Goal: Information Seeking & Learning: Learn about a topic

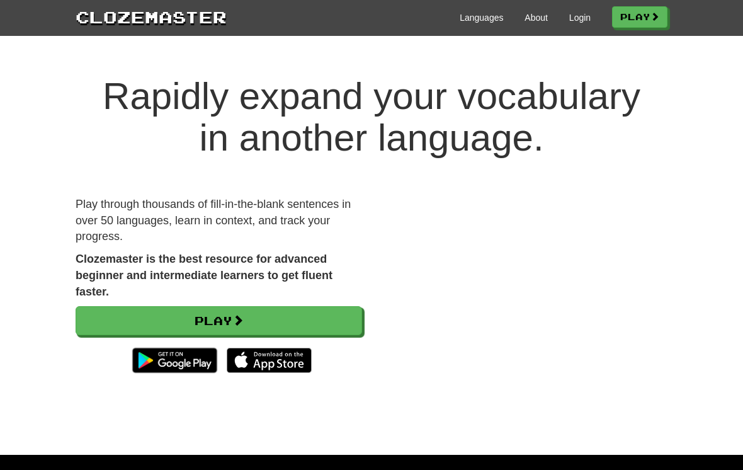
click at [569, 23] on link "Login" at bounding box center [579, 17] width 21 height 13
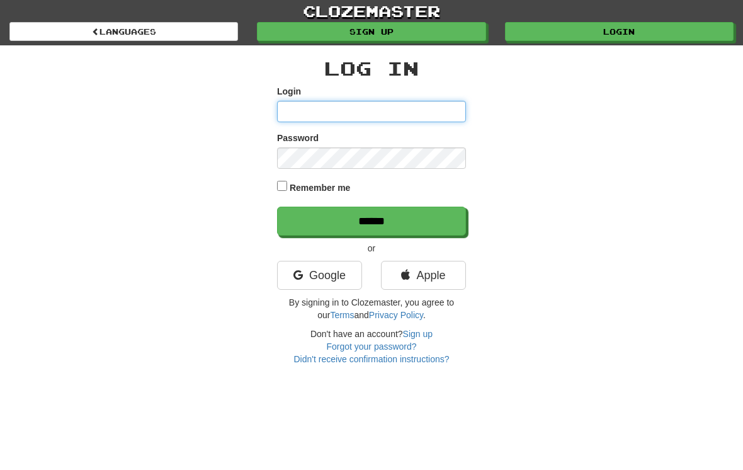
type input "**********"
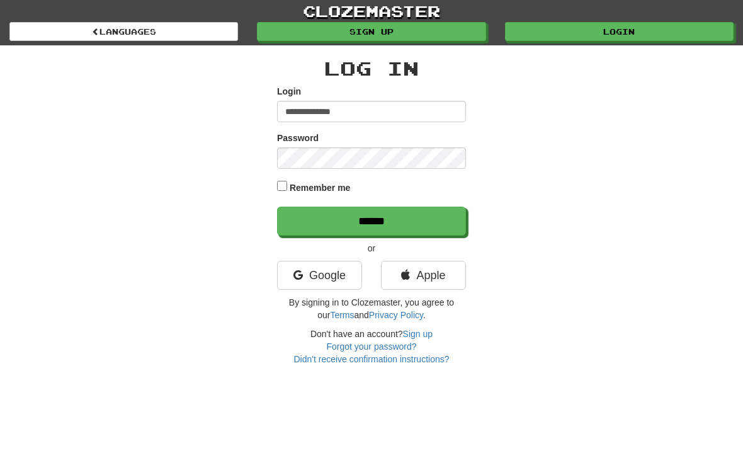
click at [371, 220] on input "******" at bounding box center [371, 220] width 189 height 29
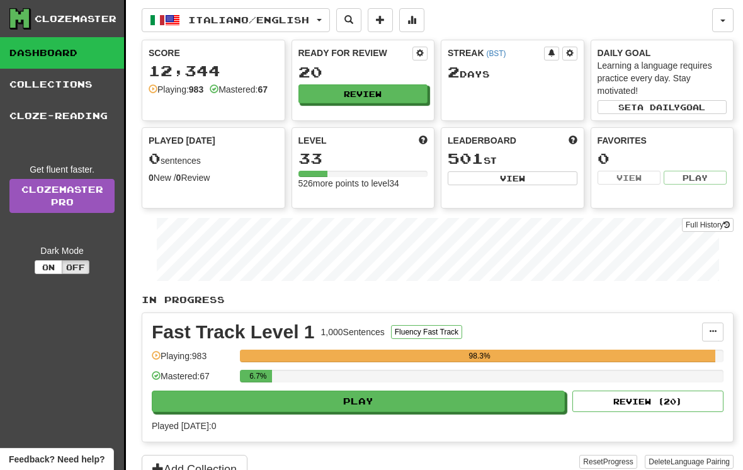
click at [363, 404] on button "Play" at bounding box center [358, 400] width 413 height 21
select select "**"
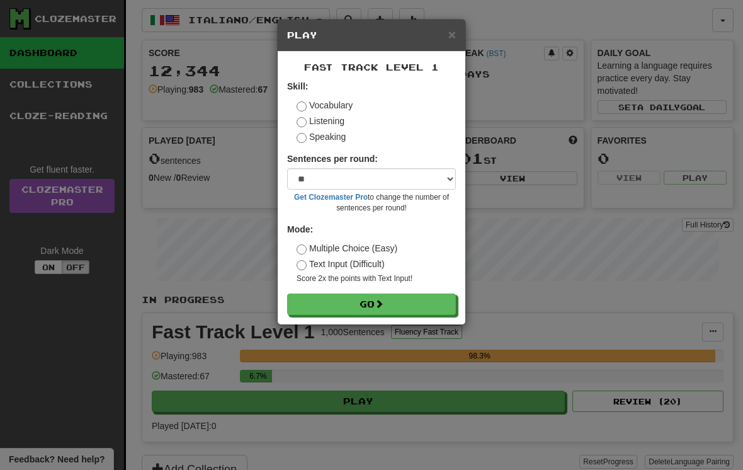
click at [366, 302] on button "Go" at bounding box center [371, 303] width 169 height 21
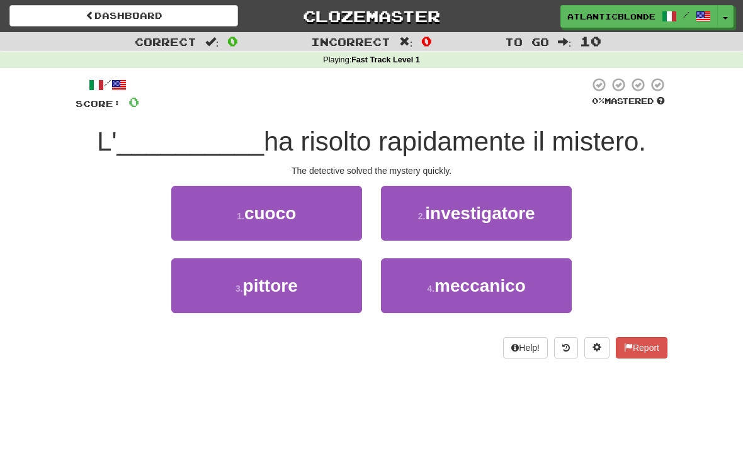
click at [463, 222] on span "investigatore" at bounding box center [480, 213] width 110 height 20
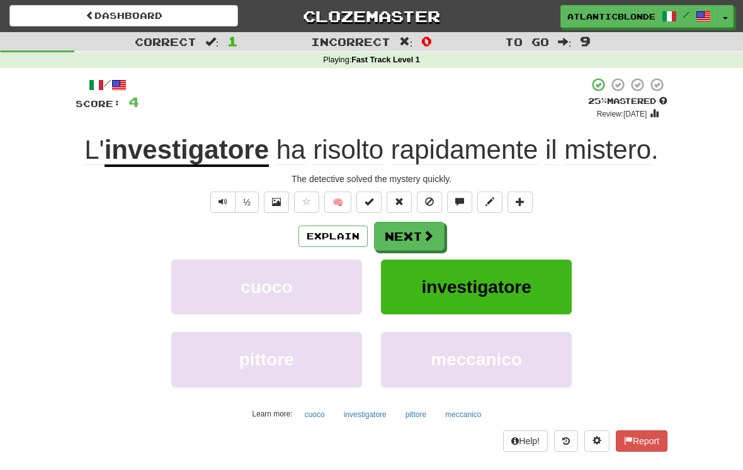
click at [403, 237] on button "Next" at bounding box center [409, 236] width 71 height 29
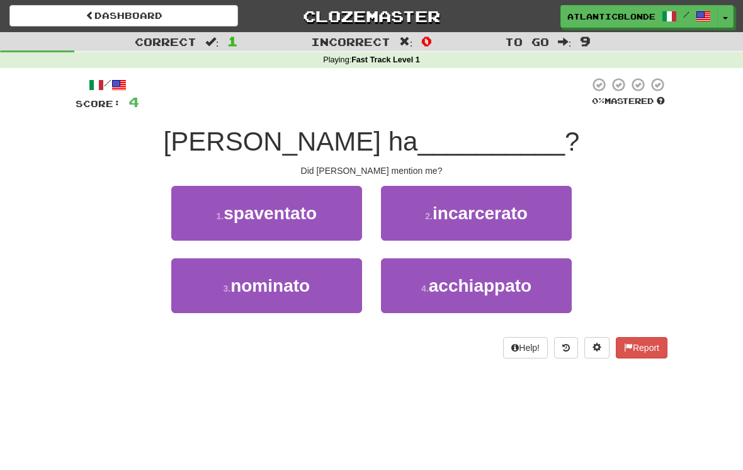
click at [278, 287] on span "nominato" at bounding box center [269, 286] width 79 height 20
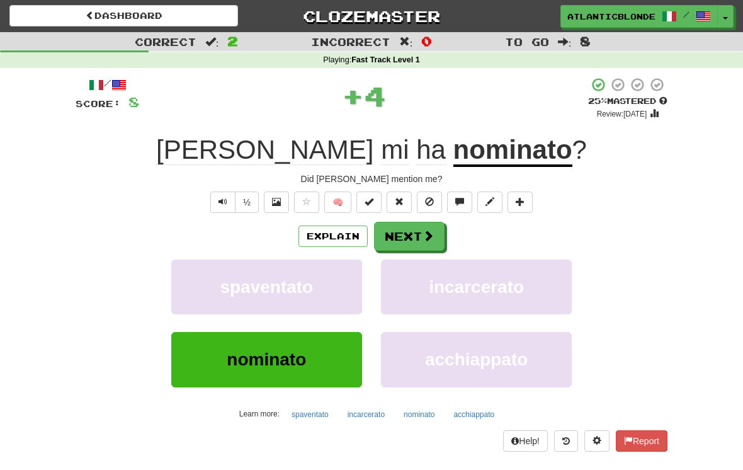
click at [404, 233] on button "Next" at bounding box center [409, 236] width 71 height 29
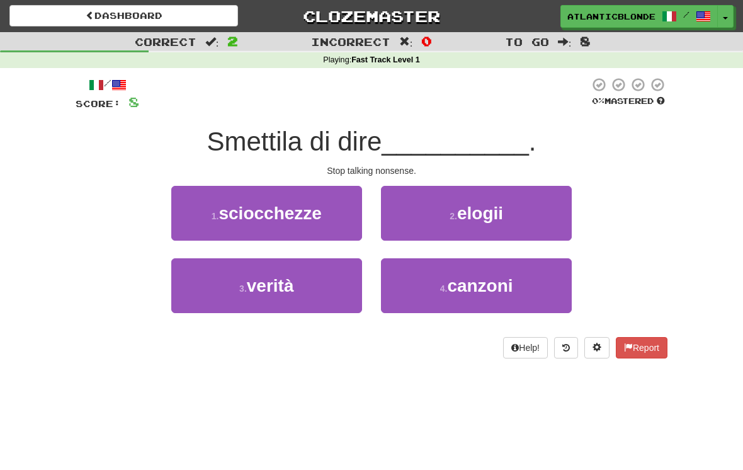
click at [274, 214] on span "sciocchezze" at bounding box center [269, 213] width 103 height 20
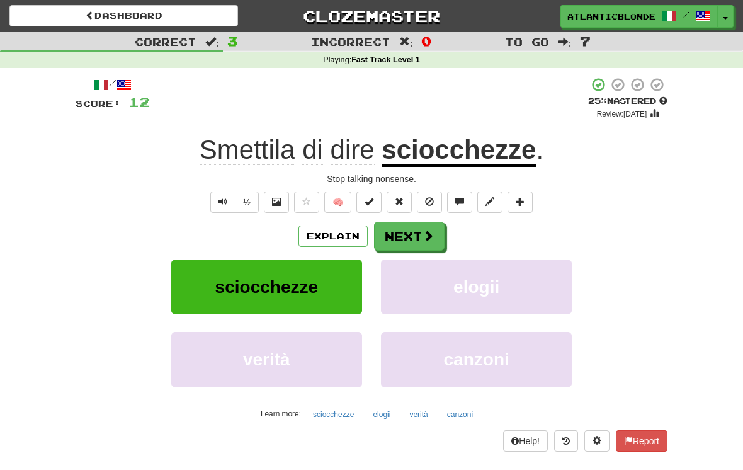
click at [408, 235] on button "Next" at bounding box center [409, 236] width 71 height 29
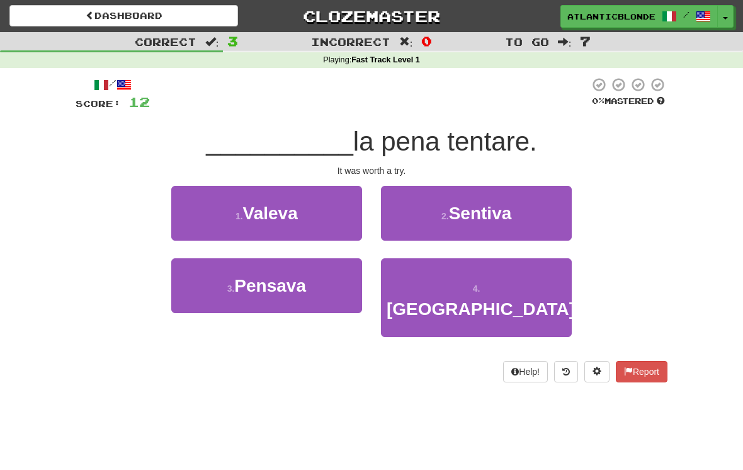
click at [463, 213] on span "Sentiva" at bounding box center [480, 213] width 63 height 20
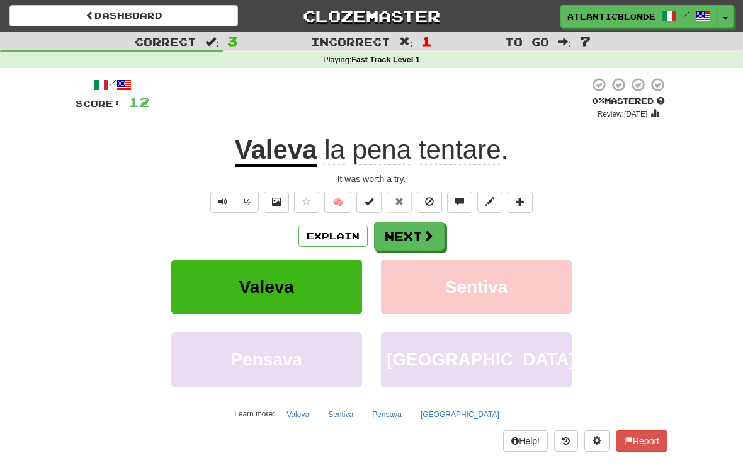
click at [411, 233] on button "Next" at bounding box center [409, 236] width 71 height 29
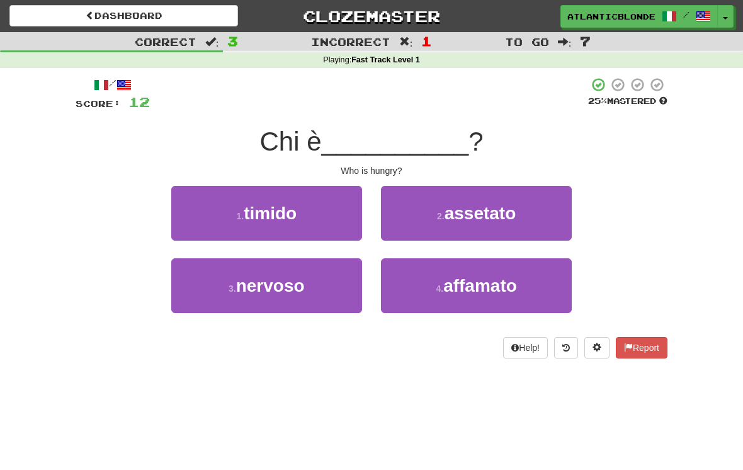
click at [466, 283] on span "affamato" at bounding box center [480, 286] width 74 height 20
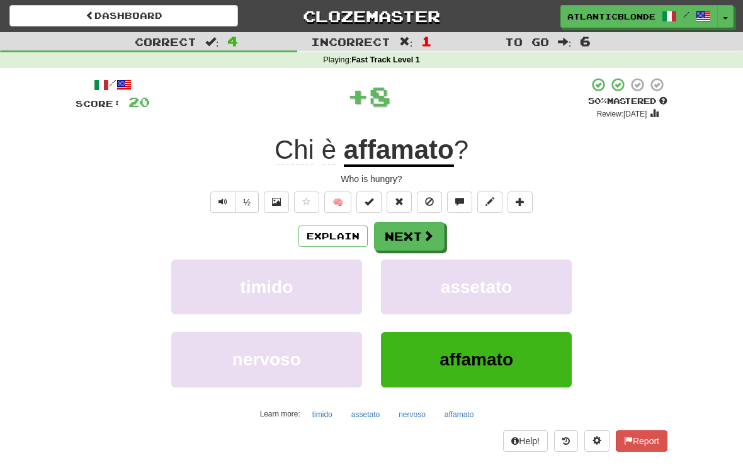
click at [407, 236] on button "Next" at bounding box center [409, 236] width 71 height 29
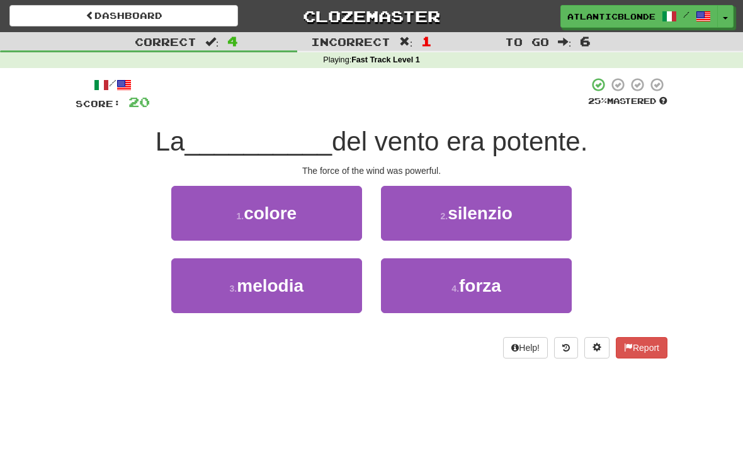
click at [460, 281] on span "forza" at bounding box center [480, 286] width 42 height 20
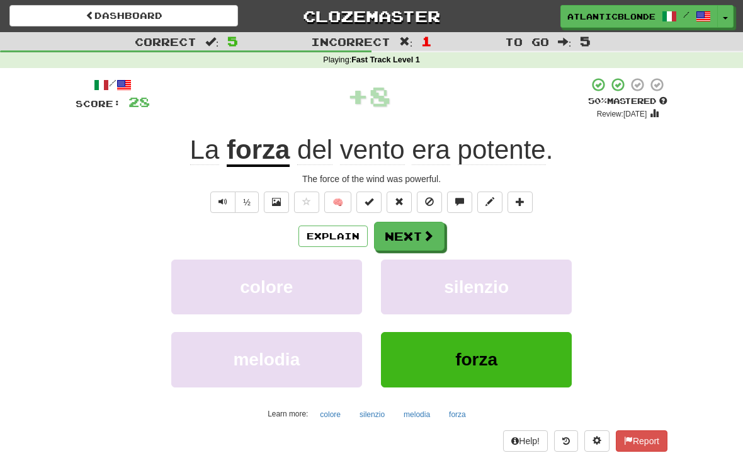
click at [417, 238] on button "Next" at bounding box center [409, 236] width 71 height 29
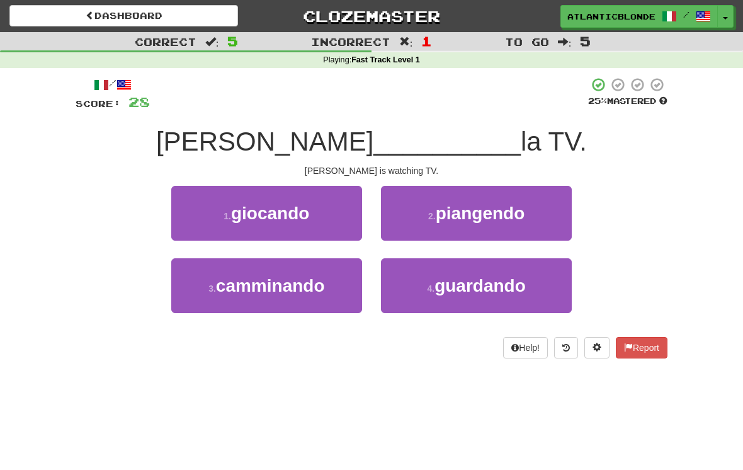
click at [453, 289] on span "guardando" at bounding box center [479, 286] width 91 height 20
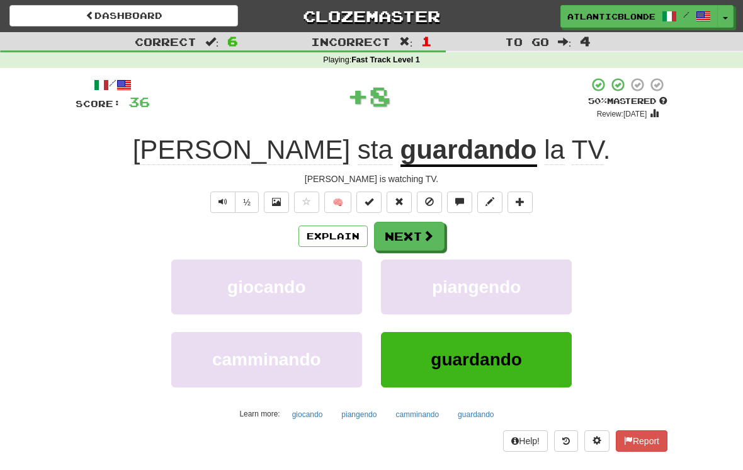
click at [417, 240] on button "Next" at bounding box center [409, 236] width 71 height 29
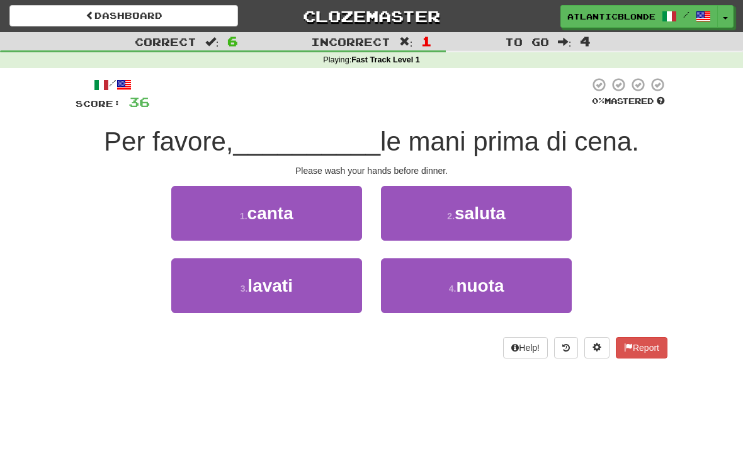
click at [274, 278] on span "lavati" at bounding box center [269, 286] width 45 height 20
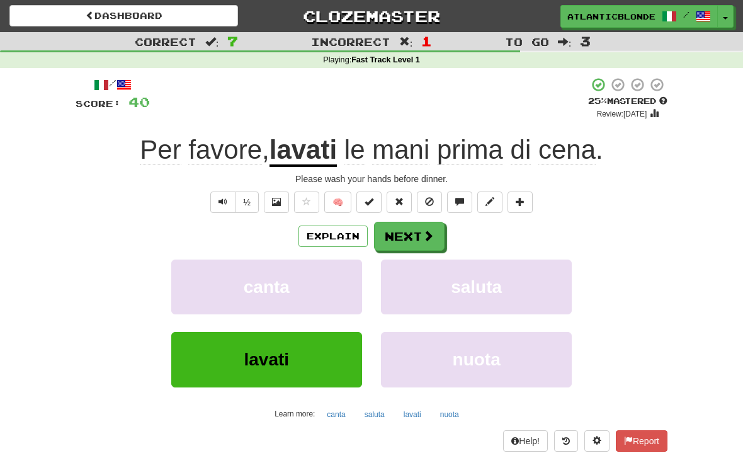
click at [402, 232] on button "Next" at bounding box center [409, 236] width 71 height 29
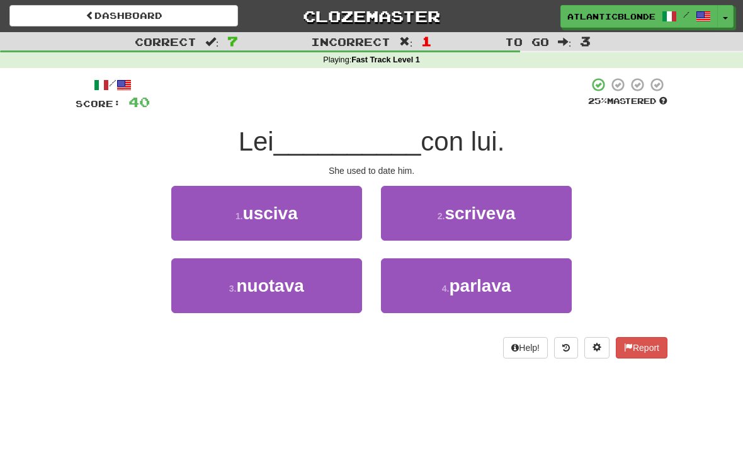
click at [280, 285] on span "nuotava" at bounding box center [269, 286] width 67 height 20
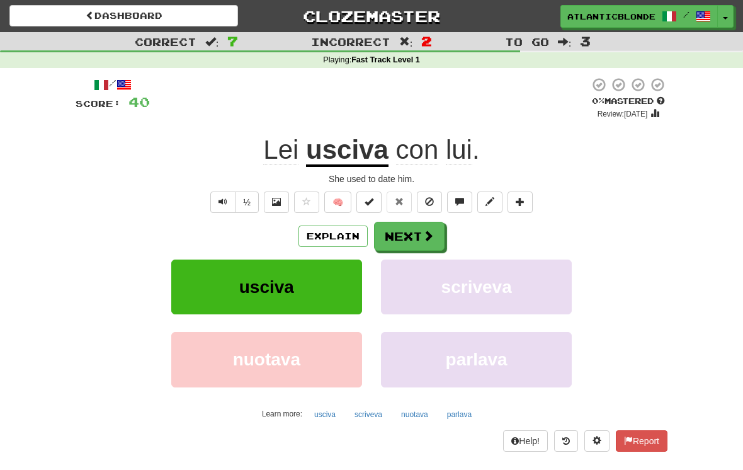
click at [412, 234] on button "Next" at bounding box center [409, 236] width 71 height 29
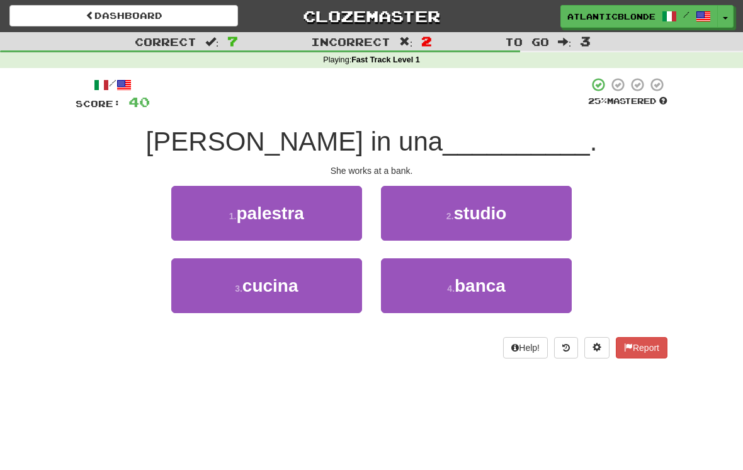
click at [458, 286] on span "banca" at bounding box center [480, 286] width 51 height 20
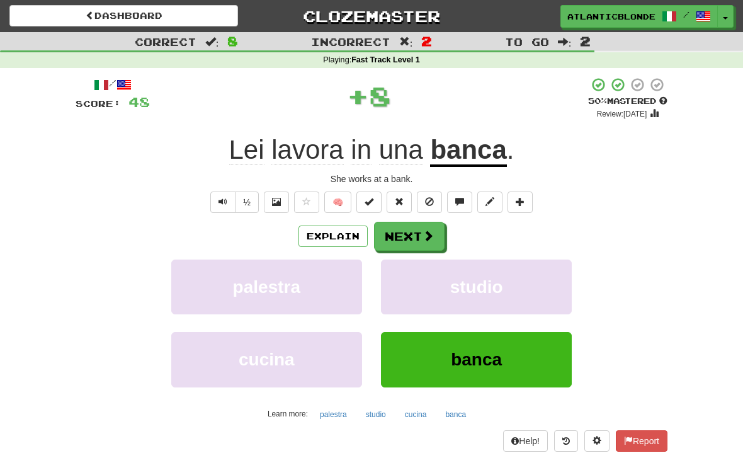
click at [406, 235] on button "Next" at bounding box center [409, 236] width 71 height 29
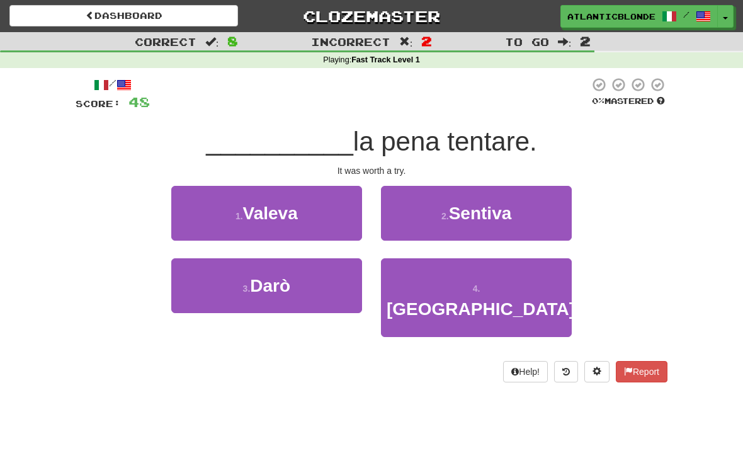
click at [465, 212] on span "Sentiva" at bounding box center [480, 213] width 63 height 20
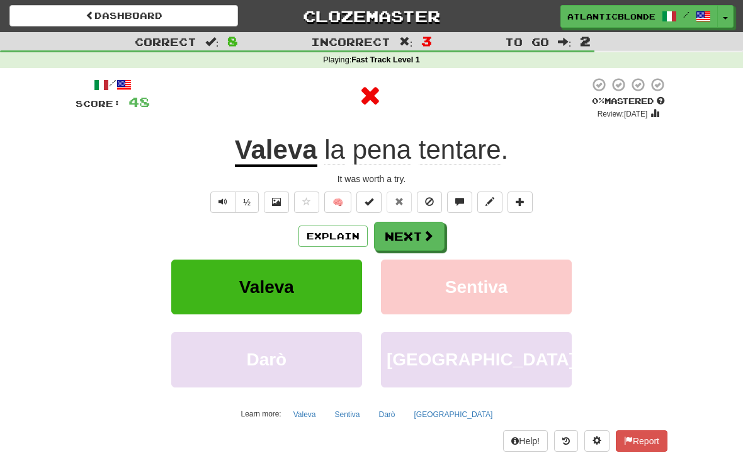
click at [410, 237] on button "Next" at bounding box center [409, 236] width 71 height 29
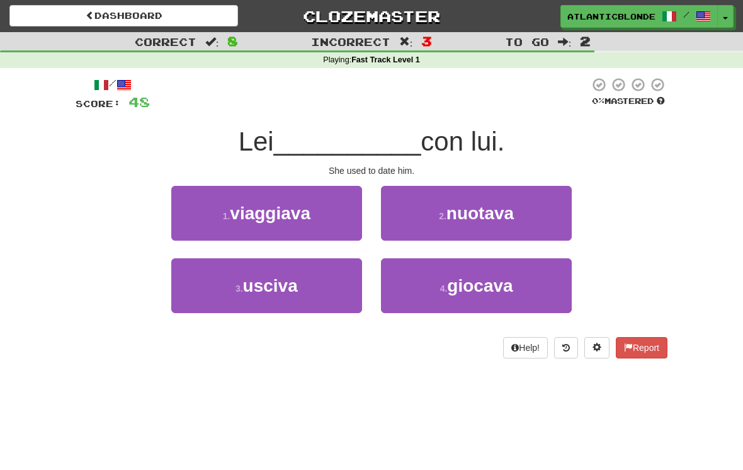
click at [270, 280] on span "usciva" at bounding box center [270, 286] width 55 height 20
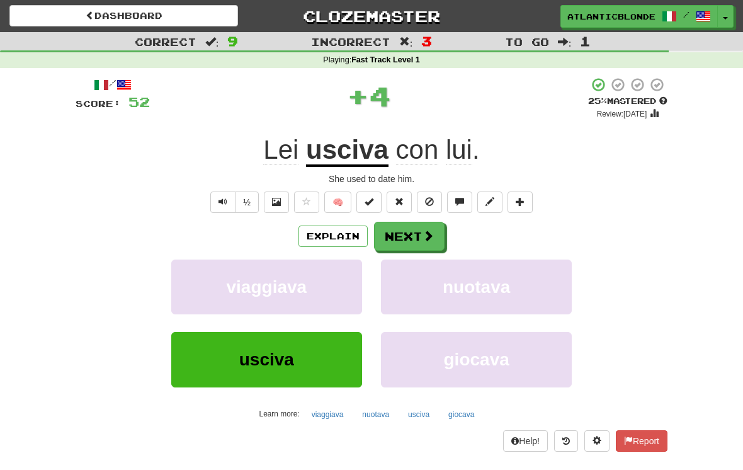
click at [407, 229] on button "Next" at bounding box center [409, 236] width 71 height 29
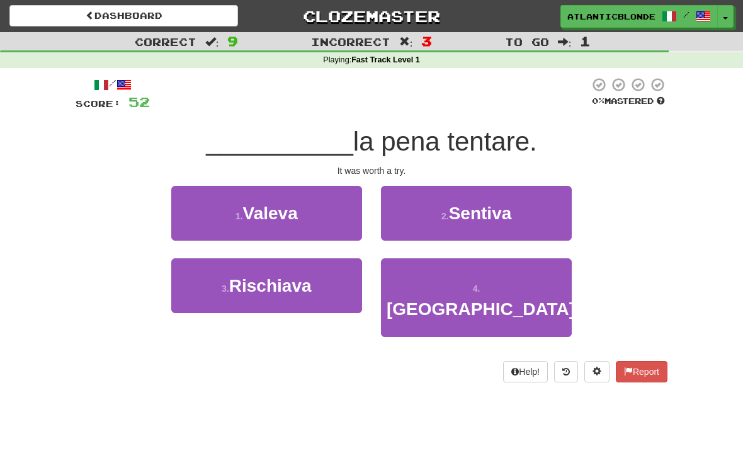
click at [276, 216] on span "Valeva" at bounding box center [270, 213] width 55 height 20
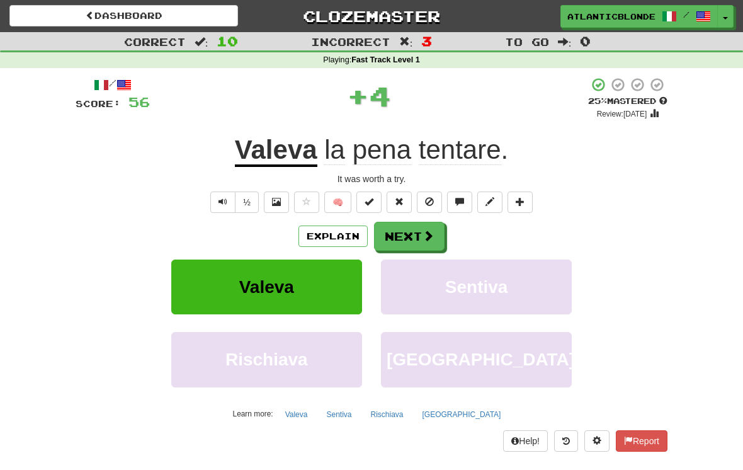
click at [410, 236] on button "Next" at bounding box center [409, 236] width 71 height 29
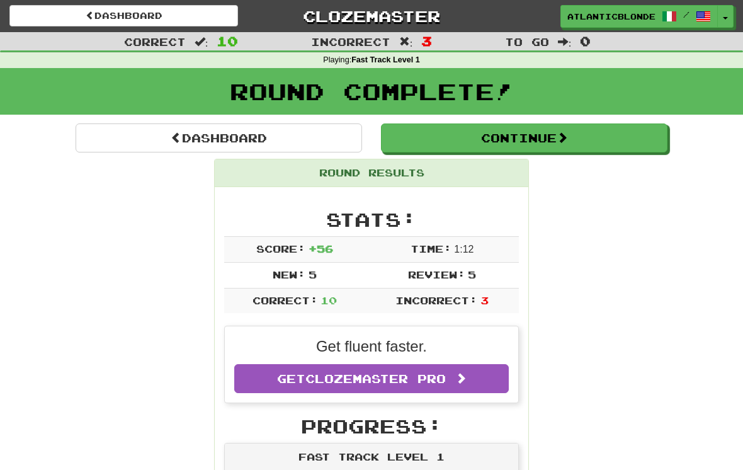
click at [523, 139] on button "Continue" at bounding box center [524, 137] width 286 height 29
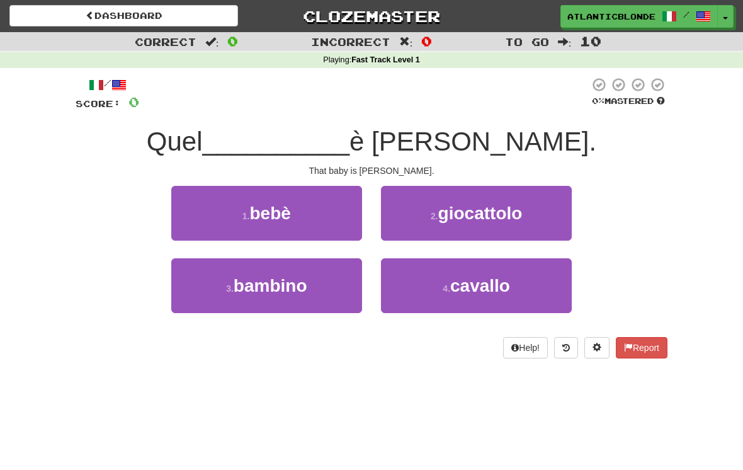
click at [272, 208] on span "bebè" at bounding box center [269, 213] width 41 height 20
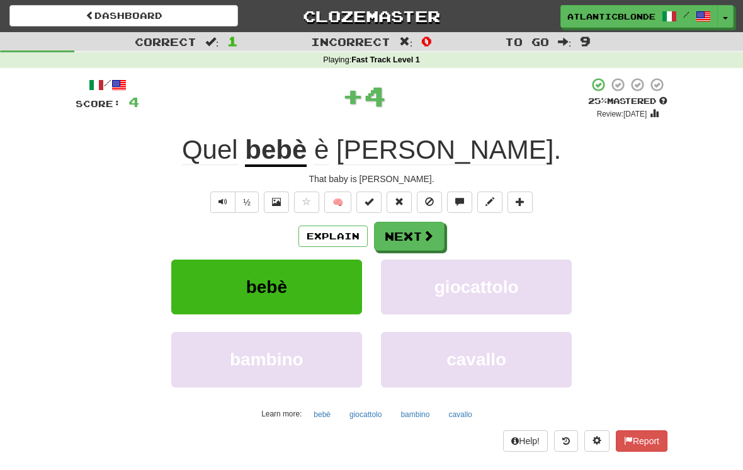
click at [410, 231] on button "Next" at bounding box center [409, 236] width 71 height 29
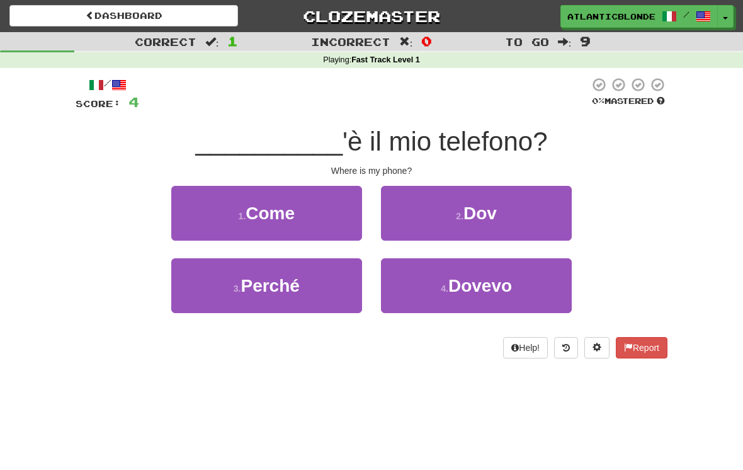
click at [456, 211] on small "2 ." at bounding box center [460, 216] width 8 height 10
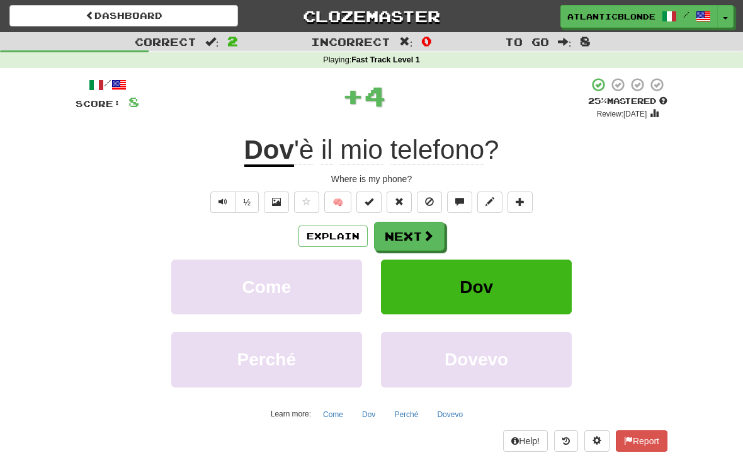
click at [409, 234] on button "Next" at bounding box center [409, 236] width 71 height 29
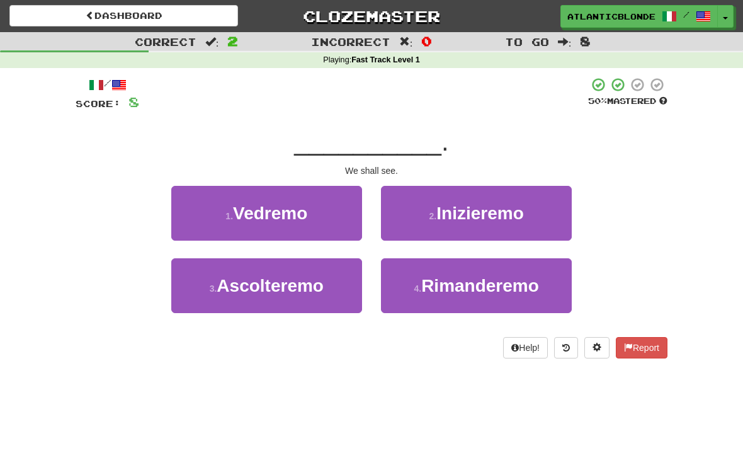
click at [294, 215] on span "Vedremo" at bounding box center [270, 213] width 74 height 20
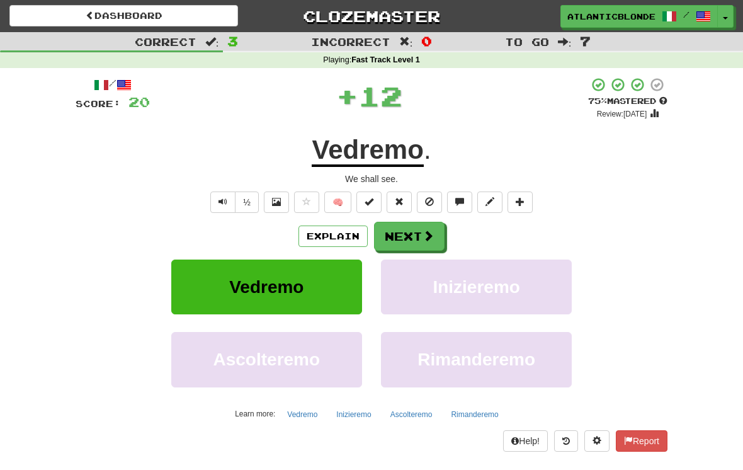
click at [407, 234] on button "Next" at bounding box center [409, 236] width 71 height 29
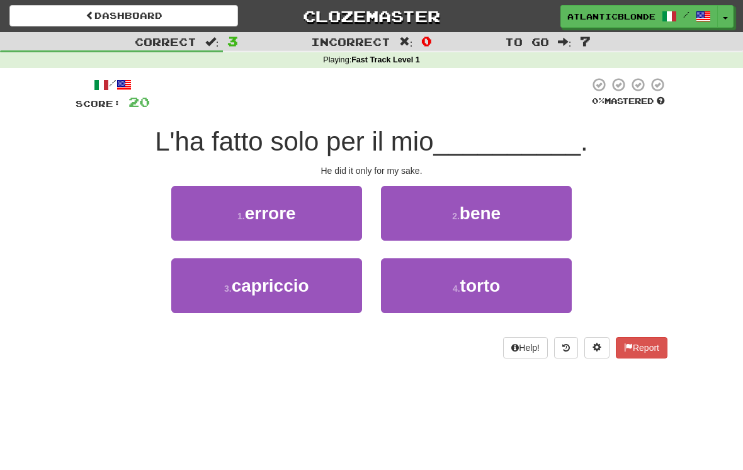
click at [470, 213] on span "bene" at bounding box center [480, 213] width 41 height 20
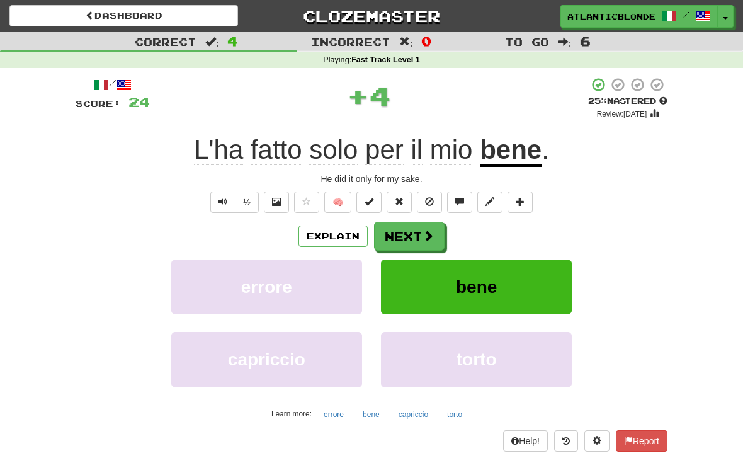
click at [419, 239] on button "Next" at bounding box center [409, 236] width 71 height 29
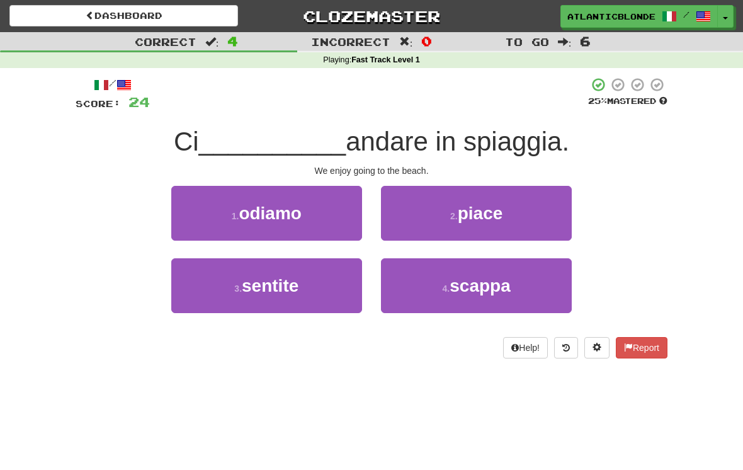
click at [461, 222] on button "2 . piace" at bounding box center [476, 213] width 191 height 55
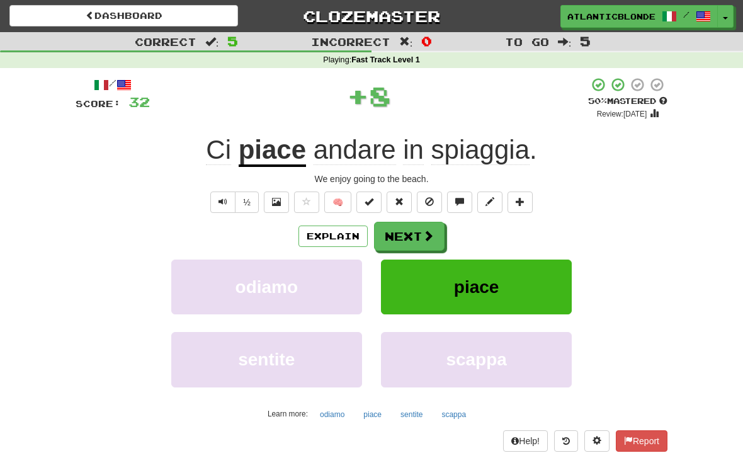
click at [405, 240] on button "Next" at bounding box center [409, 236] width 71 height 29
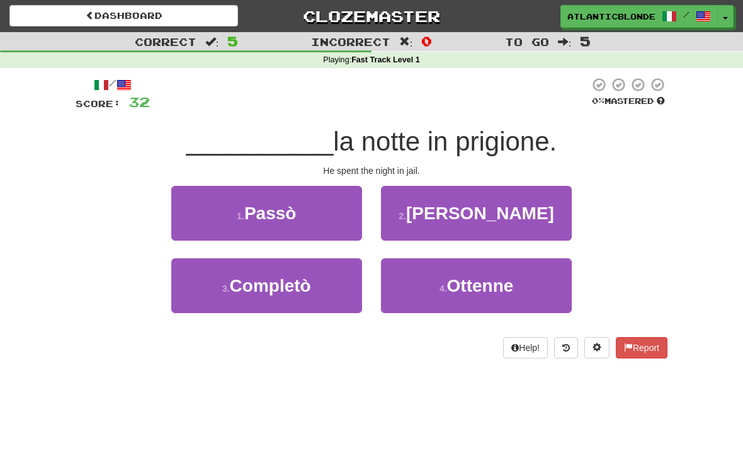
click at [280, 210] on span "Passò" at bounding box center [270, 213] width 52 height 20
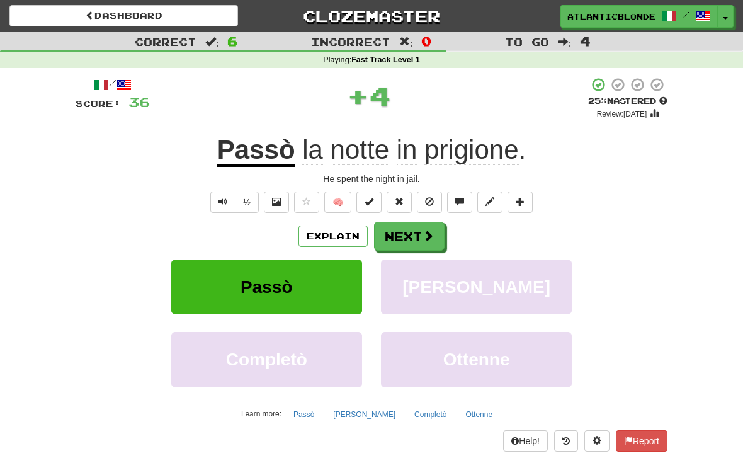
click at [416, 231] on button "Next" at bounding box center [409, 236] width 71 height 29
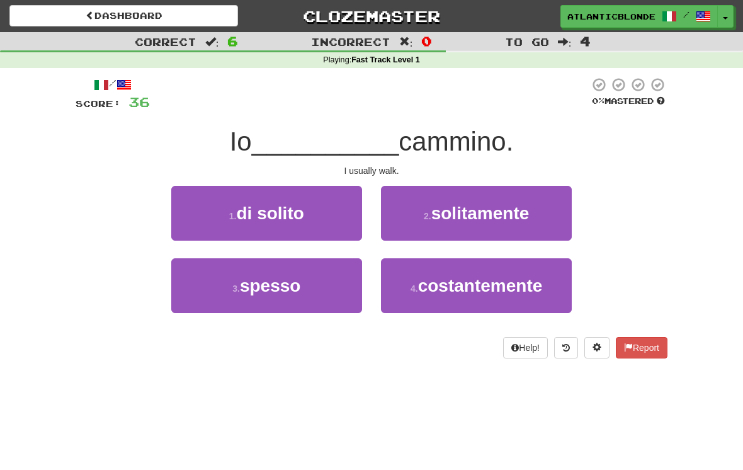
click at [271, 217] on span "di solito" at bounding box center [270, 213] width 67 height 20
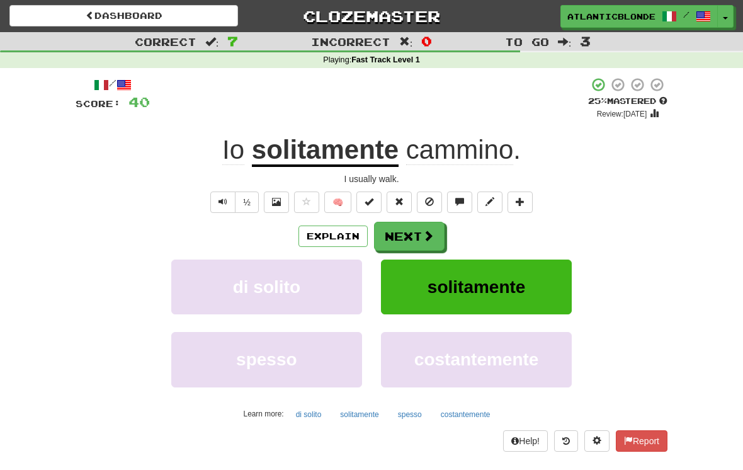
click at [407, 230] on button "Next" at bounding box center [409, 236] width 71 height 29
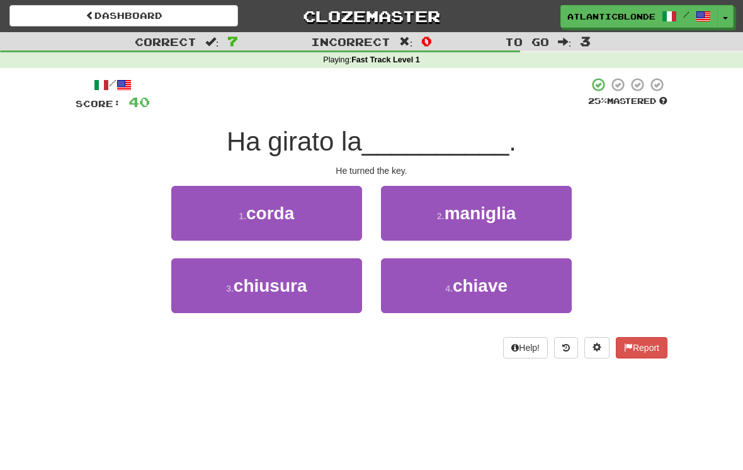
click at [468, 280] on span "chiave" at bounding box center [480, 286] width 55 height 20
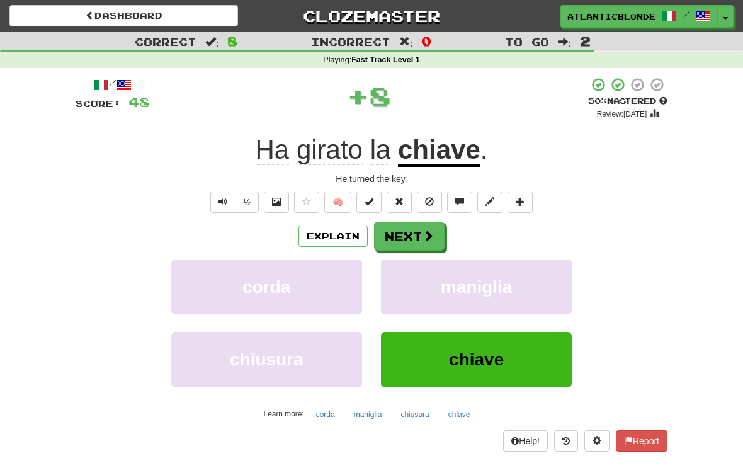
click at [407, 232] on button "Next" at bounding box center [409, 236] width 71 height 29
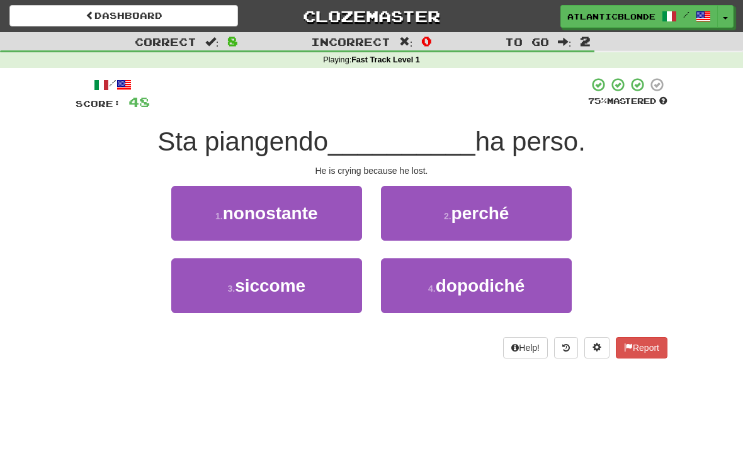
click at [472, 222] on span "perché" at bounding box center [480, 213] width 58 height 20
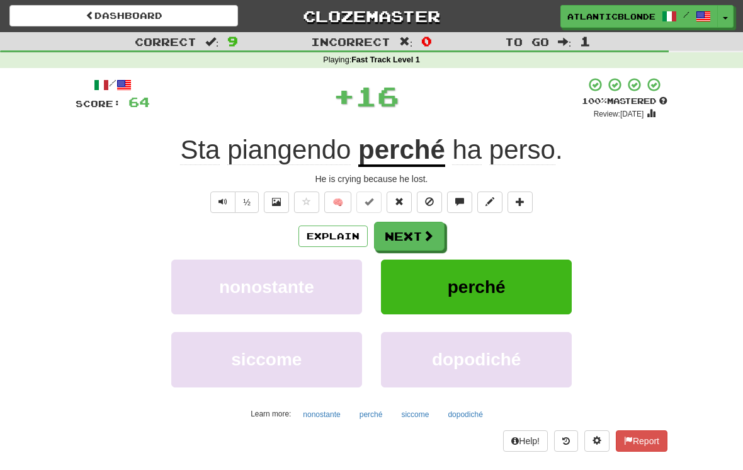
click at [415, 235] on button "Next" at bounding box center [409, 236] width 71 height 29
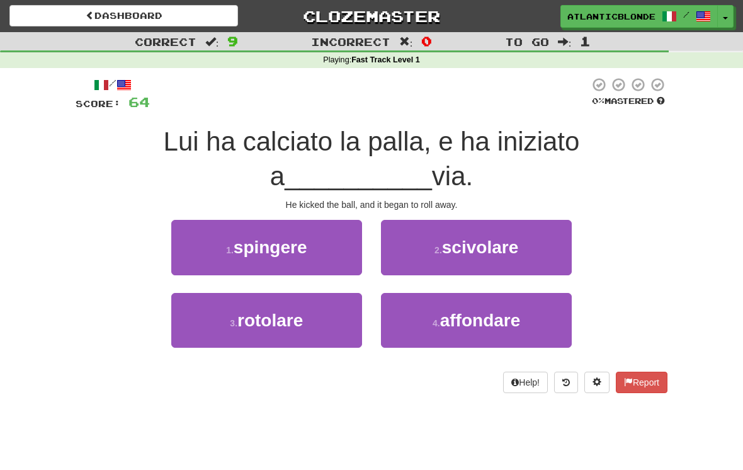
click at [278, 321] on span "rotolare" at bounding box center [269, 320] width 65 height 20
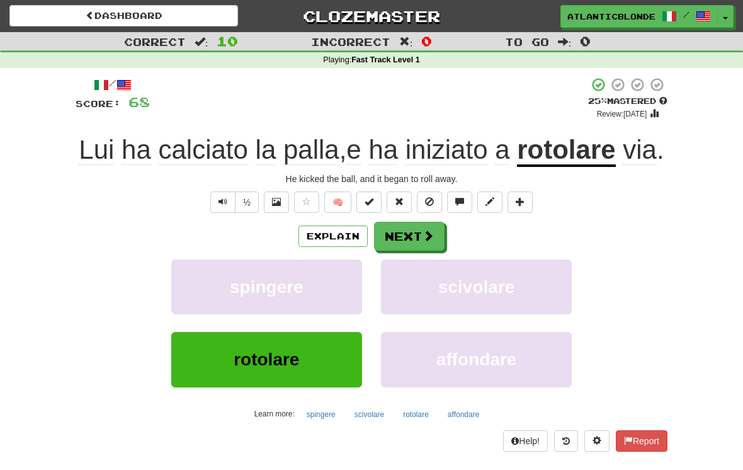
click at [410, 251] on button "Next" at bounding box center [409, 236] width 71 height 29
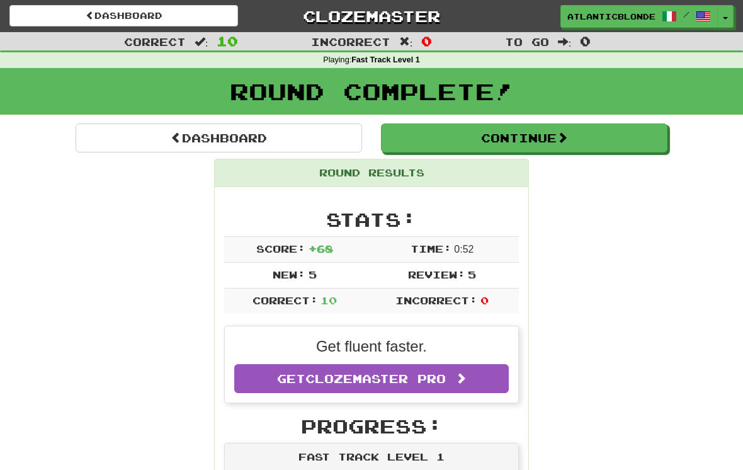
click at [523, 135] on button "Continue" at bounding box center [524, 137] width 286 height 29
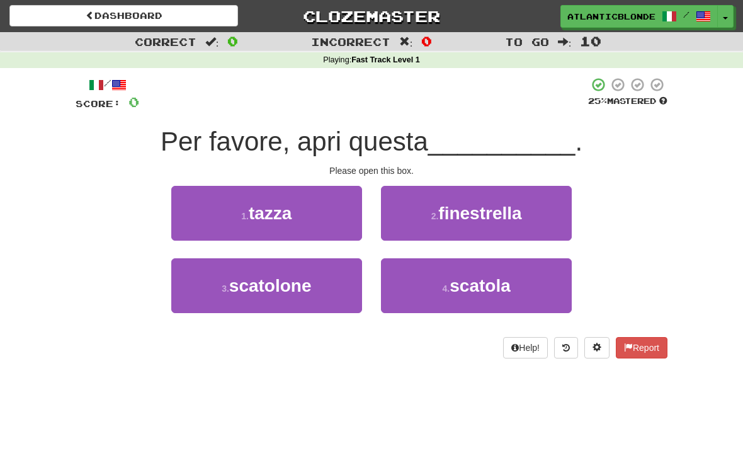
click at [472, 281] on span "scatola" at bounding box center [480, 286] width 61 height 20
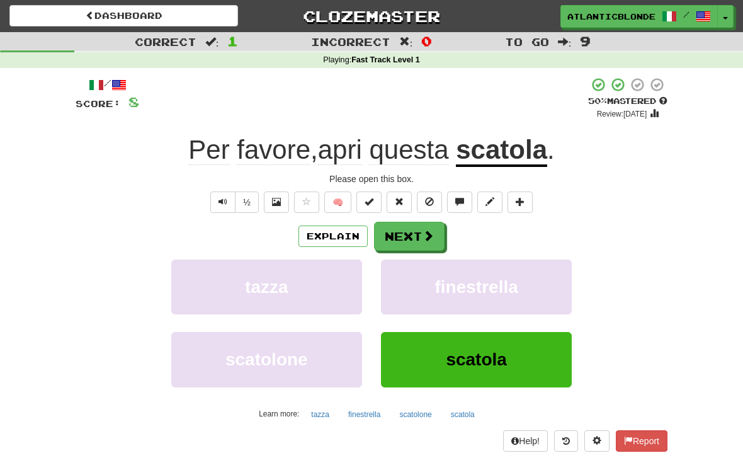
click at [412, 234] on button "Next" at bounding box center [409, 236] width 71 height 29
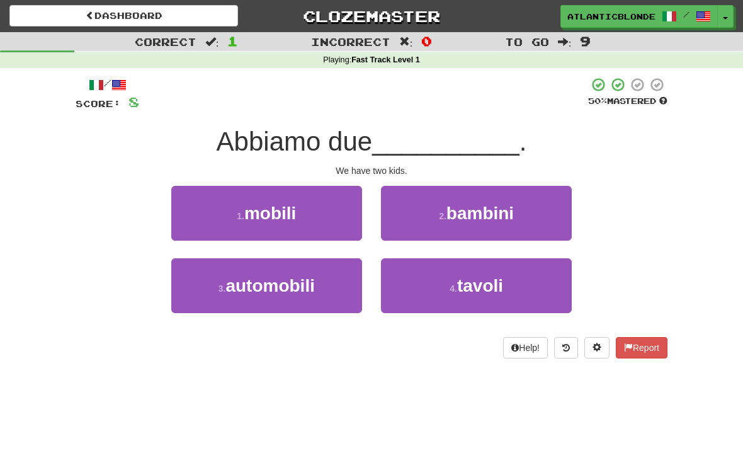
click at [450, 203] on span "bambini" at bounding box center [479, 213] width 67 height 20
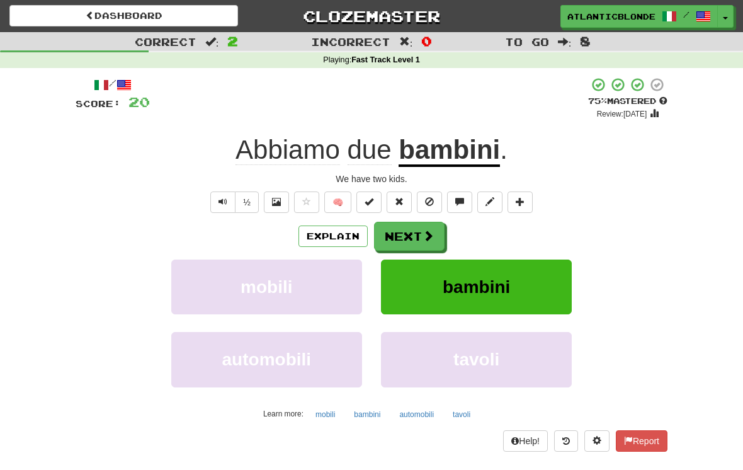
click at [414, 235] on button "Next" at bounding box center [409, 236] width 71 height 29
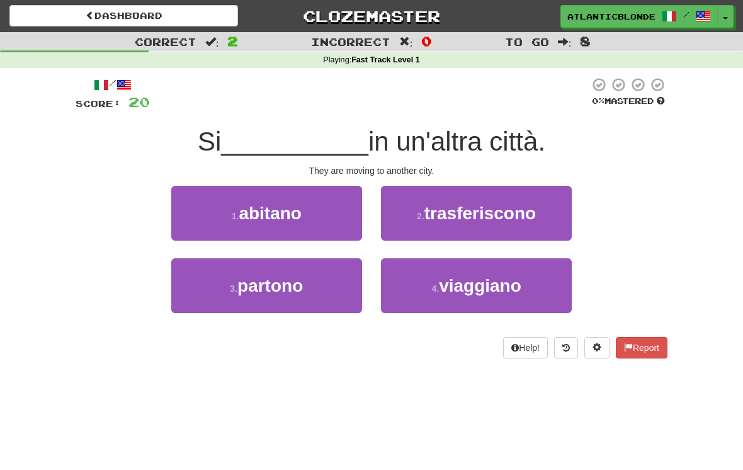
click at [455, 215] on span "trasferiscono" at bounding box center [479, 213] width 111 height 20
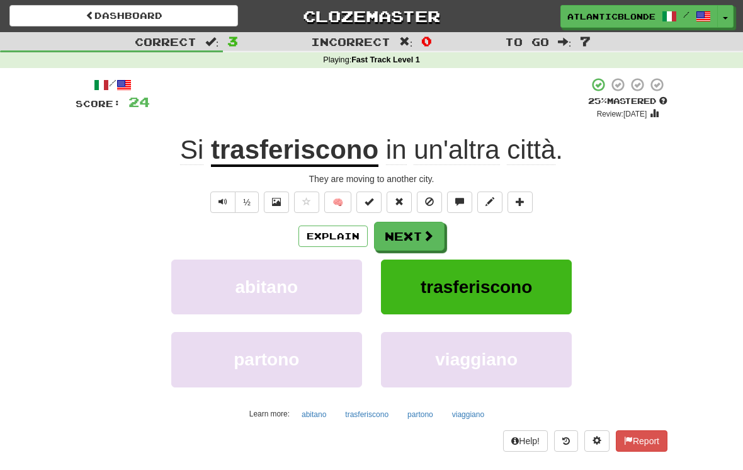
click at [401, 235] on button "Next" at bounding box center [409, 236] width 71 height 29
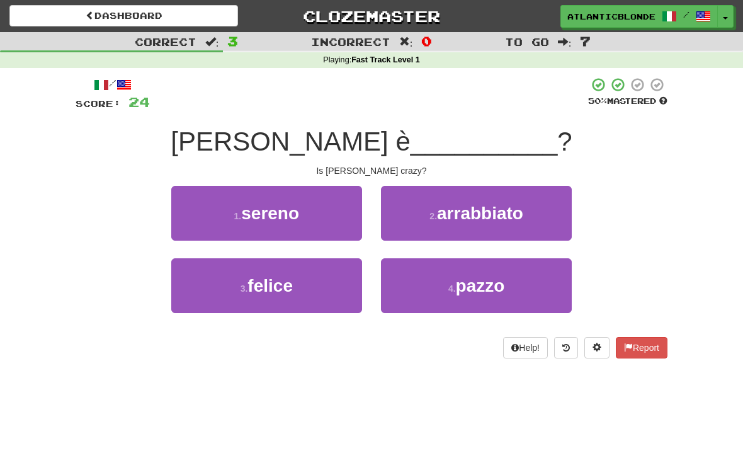
click at [464, 291] on span "pazzo" at bounding box center [480, 286] width 49 height 20
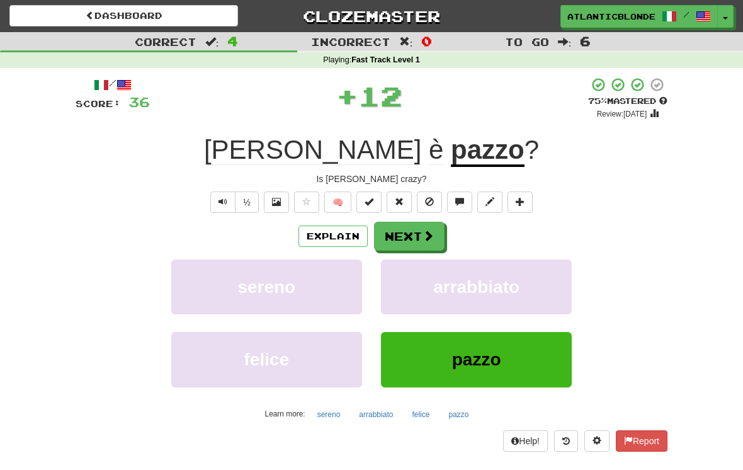
click at [411, 230] on button "Next" at bounding box center [409, 236] width 71 height 29
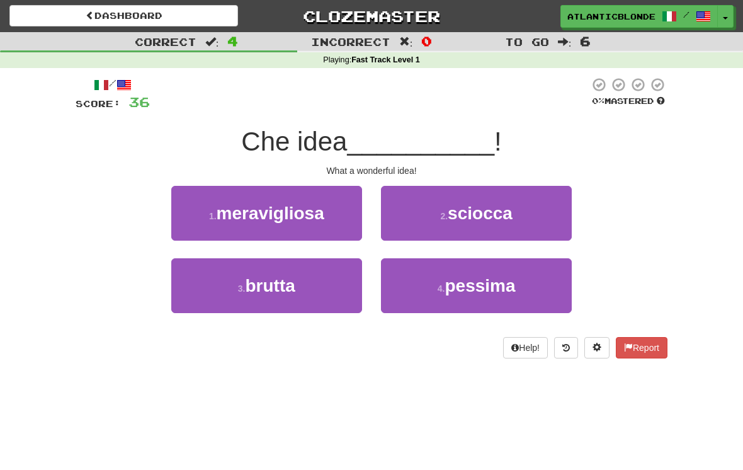
click at [244, 210] on span "meravigliosa" at bounding box center [271, 213] width 108 height 20
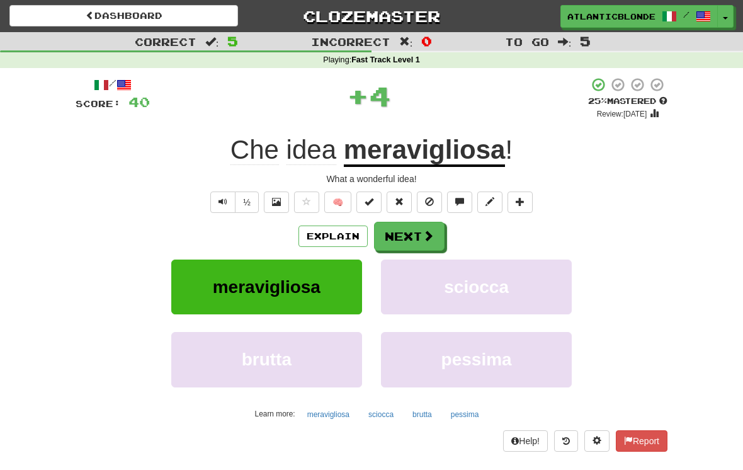
click at [402, 232] on button "Next" at bounding box center [409, 236] width 71 height 29
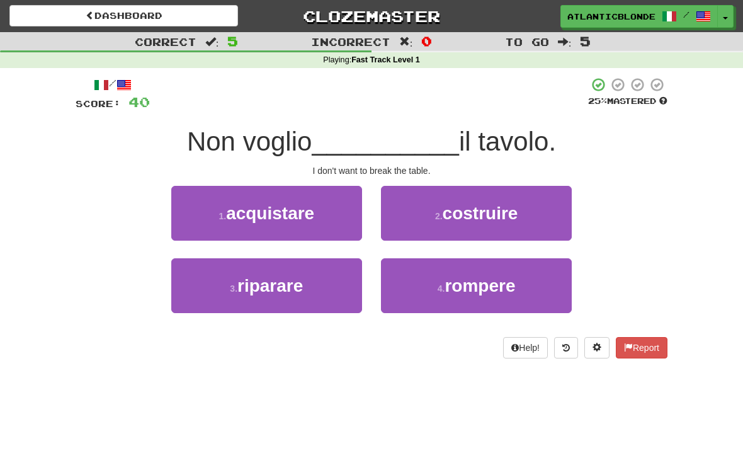
click at [277, 290] on span "riparare" at bounding box center [269, 286] width 65 height 20
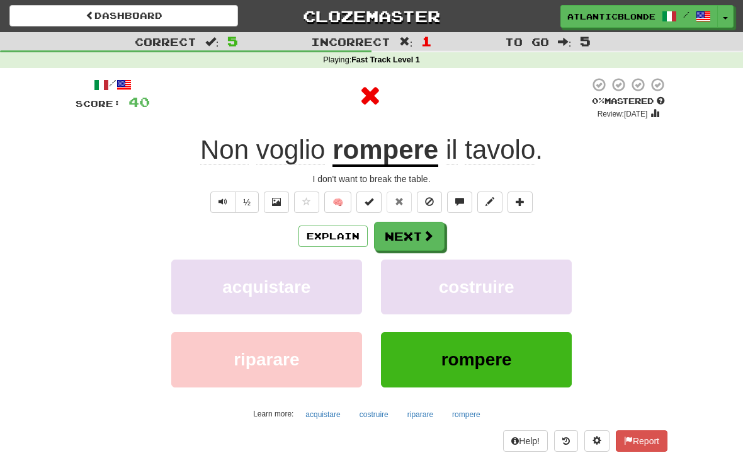
click at [409, 225] on button "Next" at bounding box center [409, 236] width 71 height 29
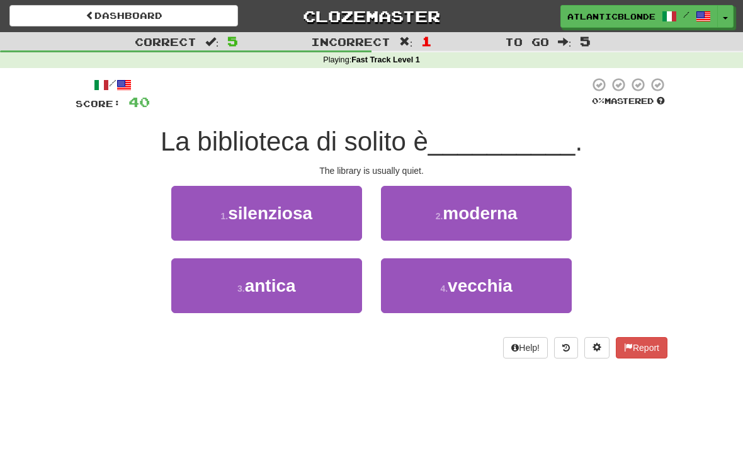
click at [244, 199] on button "1 . silenziosa" at bounding box center [266, 213] width 191 height 55
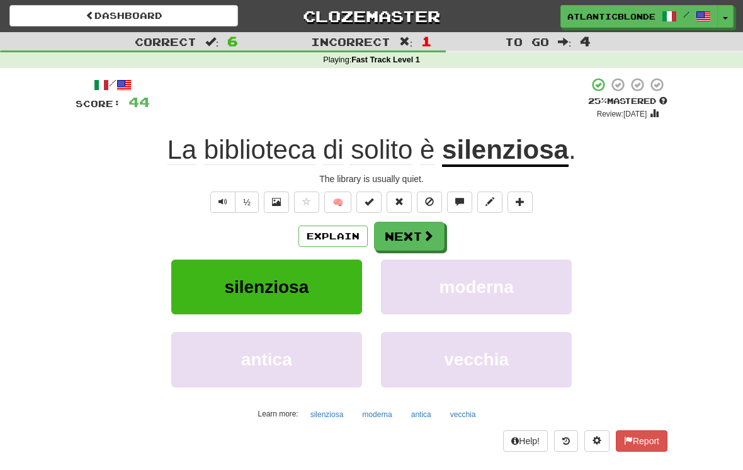
click at [409, 229] on button "Next" at bounding box center [409, 236] width 71 height 29
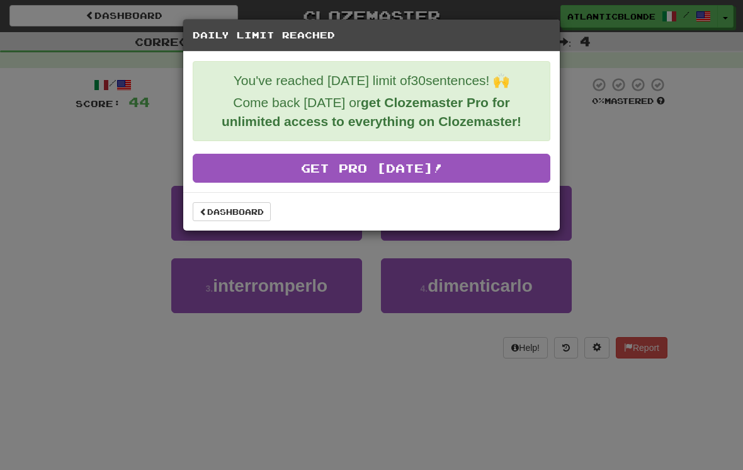
click at [239, 208] on link "Dashboard" at bounding box center [232, 211] width 78 height 19
